Goal: Task Accomplishment & Management: Complete application form

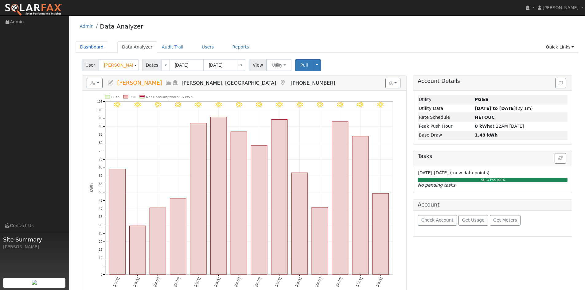
click at [98, 48] on link "Dashboard" at bounding box center [92, 46] width 33 height 11
click at [116, 65] on input "[PERSON_NAME]" at bounding box center [119, 65] width 40 height 12
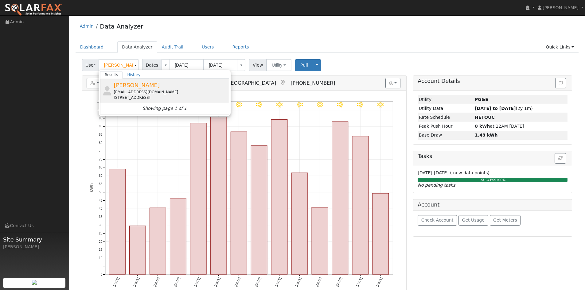
click at [145, 91] on div "[EMAIL_ADDRESS][DOMAIN_NAME]" at bounding box center [171, 92] width 114 height 6
type input "[PERSON_NAME]"
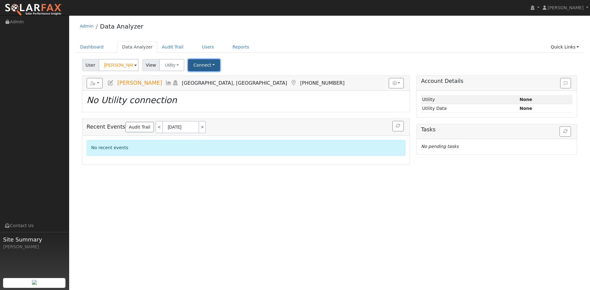
click at [197, 65] on button "Connect" at bounding box center [204, 65] width 32 height 12
click at [200, 76] on link "Select a Provider" at bounding box center [213, 78] width 48 height 9
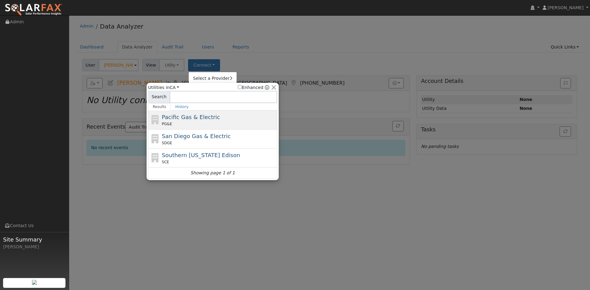
click at [186, 117] on span "Pacific Gas & Electric" at bounding box center [191, 117] width 58 height 6
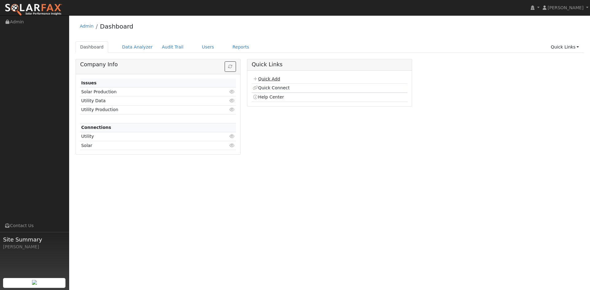
click at [269, 78] on link "Quick Add" at bounding box center [266, 79] width 27 height 5
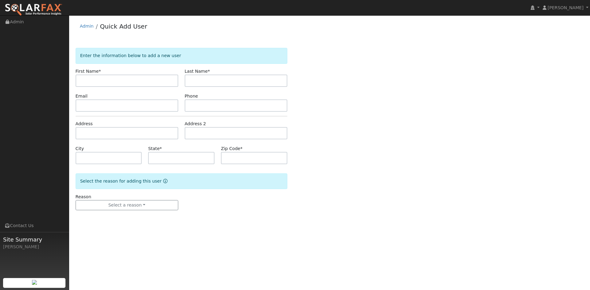
click at [126, 82] on input "text" at bounding box center [127, 81] width 103 height 12
type input "[PERSON_NAME]"
type input "Isnor"
click at [137, 102] on input "text" at bounding box center [127, 106] width 103 height 12
paste input "[EMAIL_ADDRESS][DOMAIN_NAME]"
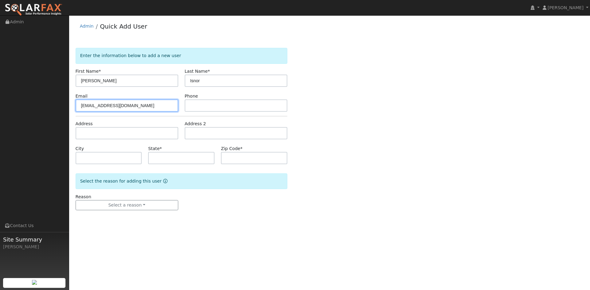
type input "[EMAIL_ADDRESS][DOMAIN_NAME]"
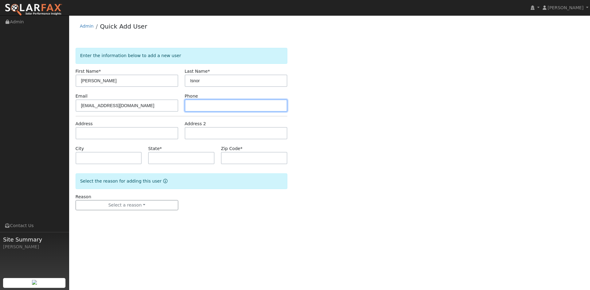
click at [202, 107] on input "text" at bounding box center [236, 106] width 103 height 12
paste input "(707) 685-3128"
type input "(707) 685-3128"
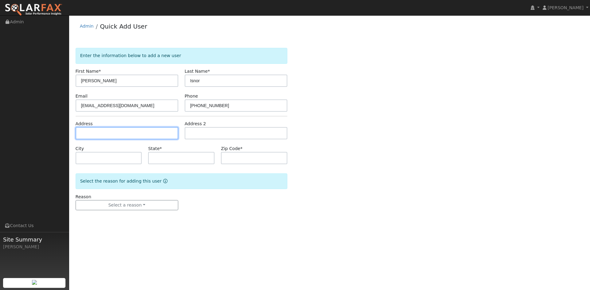
click at [134, 134] on input "text" at bounding box center [127, 133] width 103 height 12
paste input "137 N Park Dr"
type input "[STREET_ADDRESS]"
type input "Vacaville"
type input "CA"
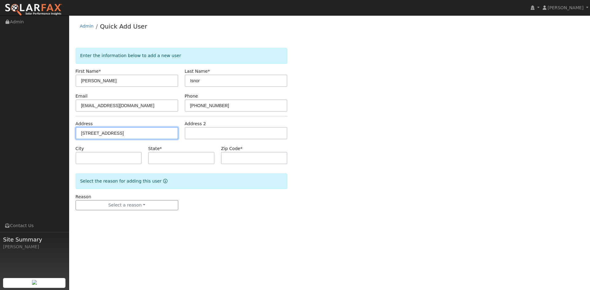
type input "95688"
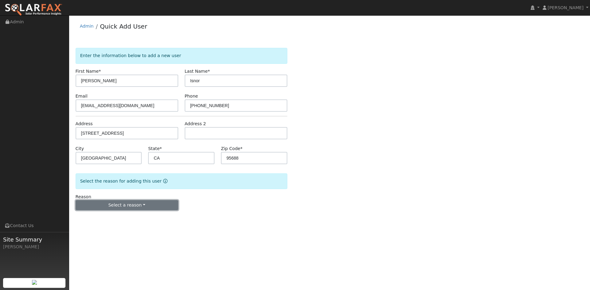
click at [110, 206] on button "Select a reason" at bounding box center [127, 205] width 103 height 10
click at [102, 217] on link "New lead" at bounding box center [110, 218] width 68 height 9
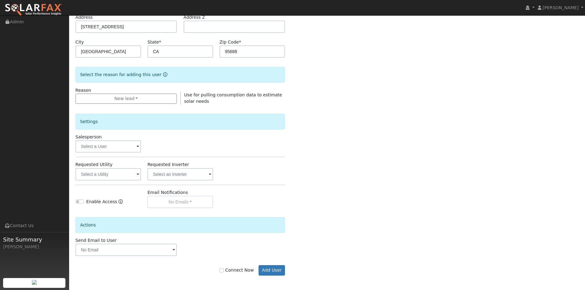
scroll to position [108, 0]
click at [131, 146] on input "text" at bounding box center [109, 146] width 66 height 12
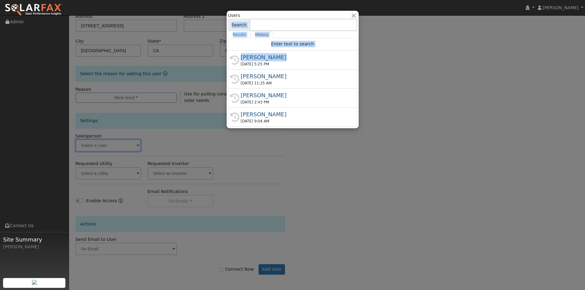
drag, startPoint x: 275, startPoint y: 55, endPoint x: 276, endPoint y: 26, distance: 28.9
click at [276, 26] on div "Users All Utilities All States AL AK AZ AR CA CO CT DE FL GA HI ID IL IN IA KS …" at bounding box center [292, 69] width 129 height 115
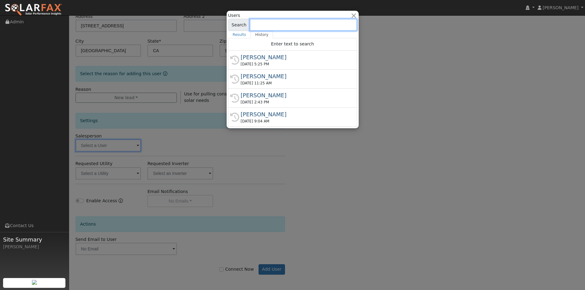
click at [276, 26] on input at bounding box center [304, 25] width 108 height 12
click at [268, 25] on input at bounding box center [304, 25] width 108 height 12
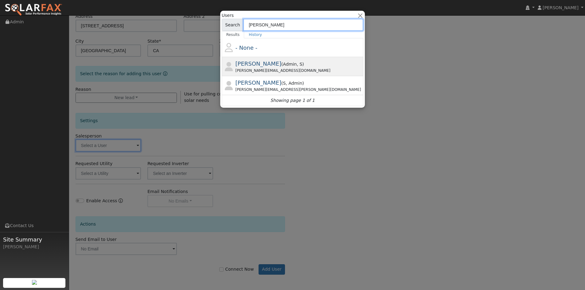
type input "paul"
click at [281, 65] on span "( Admin , S )" at bounding box center [292, 64] width 23 height 5
type input "Paul Barber"
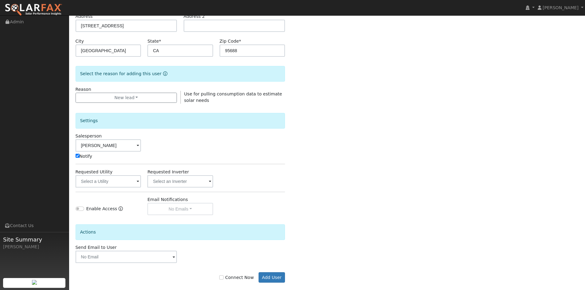
click at [241, 280] on label "Connect Now" at bounding box center [236, 278] width 34 height 6
click at [224, 280] on input "Connect Now" at bounding box center [221, 278] width 4 height 4
checkbox input "true"
click at [266, 278] on button "Add User" at bounding box center [272, 278] width 27 height 10
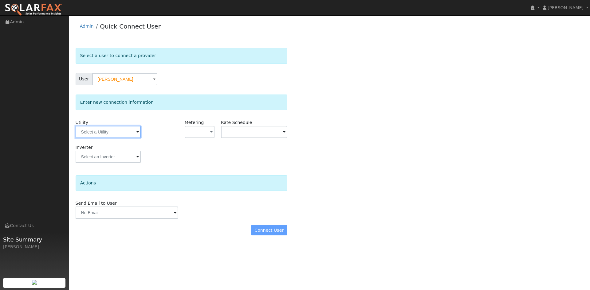
click at [123, 133] on input "text" at bounding box center [108, 132] width 65 height 12
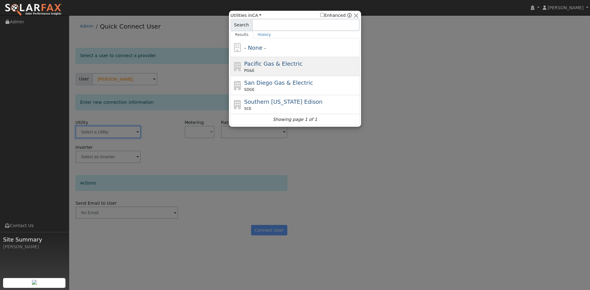
click at [247, 68] on div "Pacific Gas & Electric PG&E" at bounding box center [301, 67] width 114 height 14
type input "PG&E"
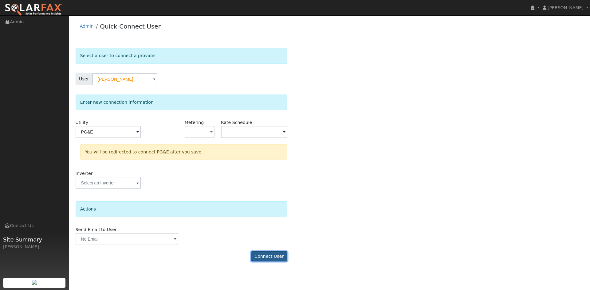
click at [268, 256] on button "Connect User" at bounding box center [269, 257] width 36 height 10
